Goal: Check status: Check status

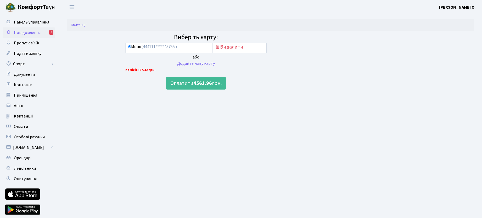
click at [32, 33] on span "Повідомлення" at bounding box center [27, 33] width 27 height 6
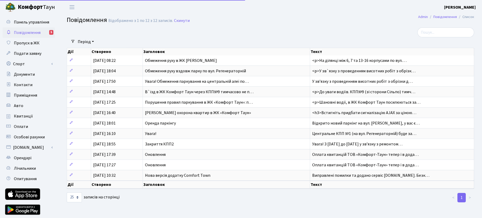
select select "25"
click at [32, 32] on span "Повідомлення" at bounding box center [27, 33] width 27 height 6
select select "25"
click at [24, 115] on span "Квитанції" at bounding box center [23, 116] width 19 height 6
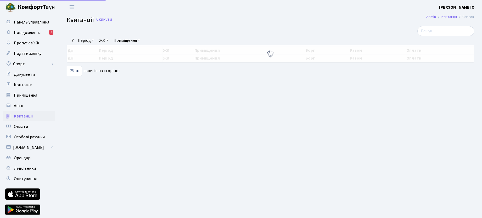
select select "25"
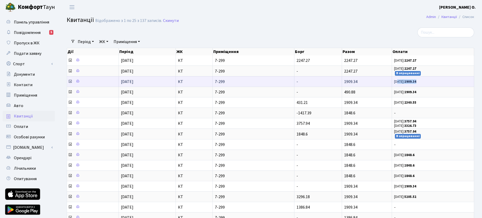
drag, startPoint x: 397, startPoint y: 82, endPoint x: 422, endPoint y: 82, distance: 25.6
click at [422, 82] on span "26.06.25: 1909.34" at bounding box center [433, 81] width 78 height 4
click at [394, 82] on td "26.06.25: 1909.34" at bounding box center [433, 81] width 82 height 10
drag, startPoint x: 395, startPoint y: 82, endPoint x: 424, endPoint y: 82, distance: 29.3
click at [424, 82] on span "26.06.25: 1909.34" at bounding box center [433, 81] width 78 height 4
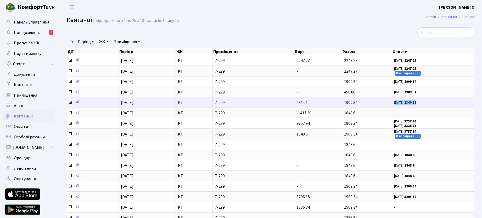
drag, startPoint x: 395, startPoint y: 103, endPoint x: 427, endPoint y: 103, distance: 31.9
click at [427, 103] on span "25.05.25: 2340.55" at bounding box center [433, 102] width 78 height 4
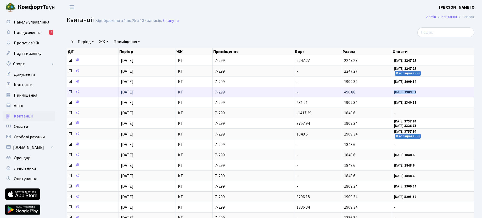
drag, startPoint x: 394, startPoint y: 92, endPoint x: 422, endPoint y: 92, distance: 27.7
click at [422, 92] on span "26.06.25: 1909.34" at bounding box center [433, 92] width 78 height 4
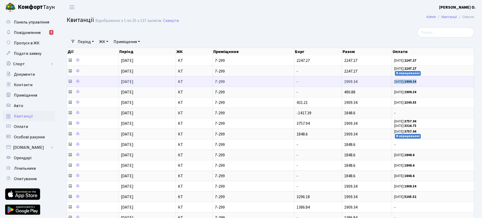
drag, startPoint x: 395, startPoint y: 82, endPoint x: 421, endPoint y: 82, distance: 25.9
click at [421, 82] on span "26.06.25: 1909.34" at bounding box center [433, 81] width 78 height 4
